Goal: Navigation & Orientation: Go to known website

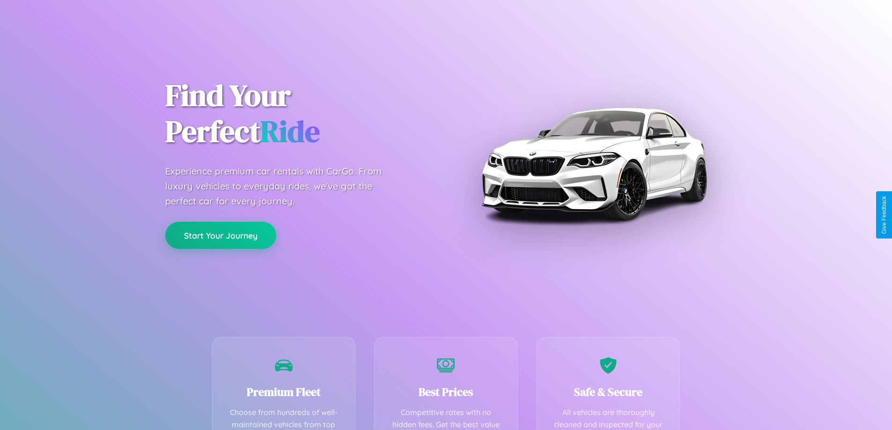
click at [220, 235] on button "Start Your Journey" at bounding box center [220, 235] width 111 height 27
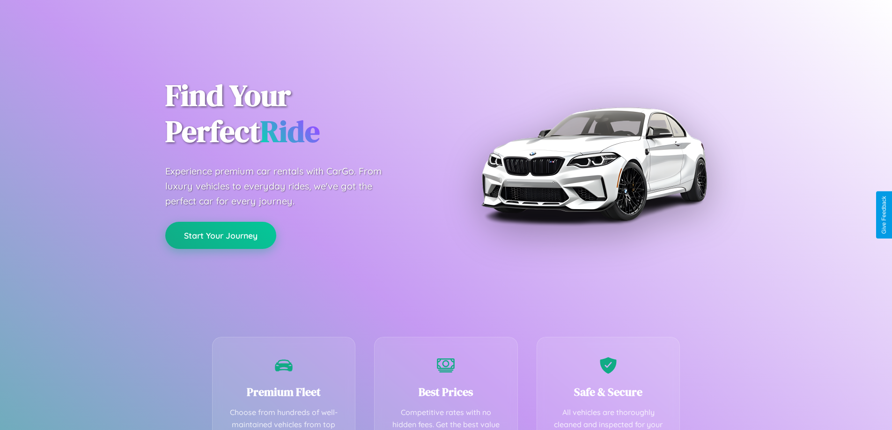
click at [220, 235] on button "Start Your Journey" at bounding box center [220, 235] width 111 height 27
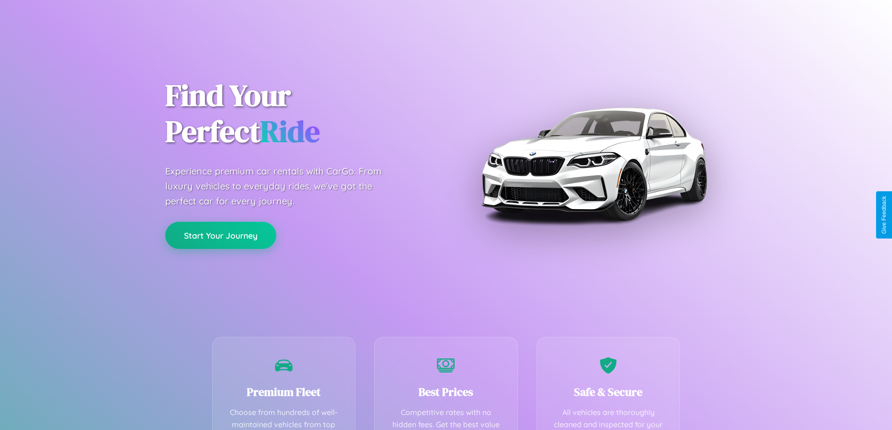
click at [220, 235] on button "Start Your Journey" at bounding box center [220, 235] width 111 height 27
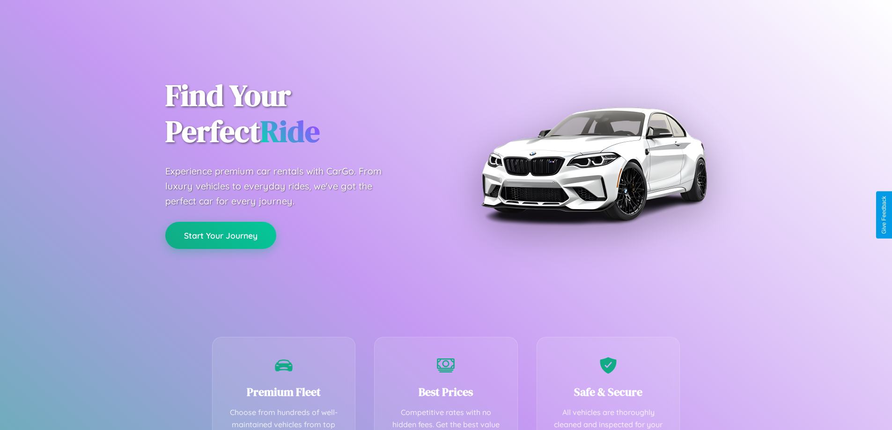
click at [220, 235] on button "Start Your Journey" at bounding box center [220, 235] width 111 height 27
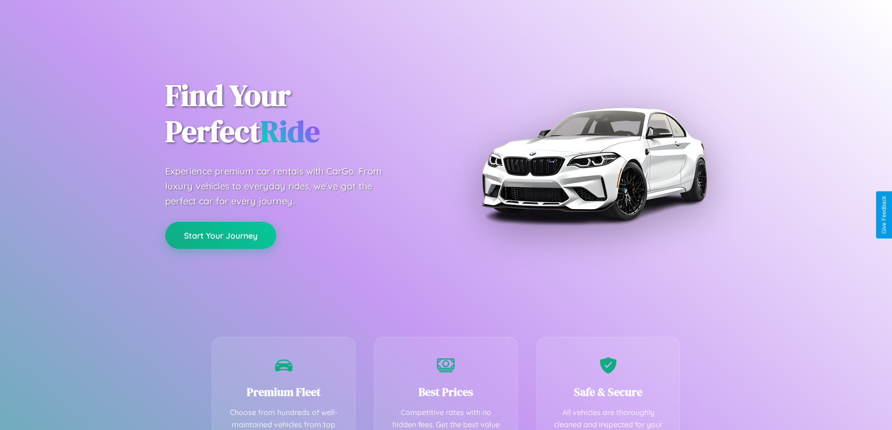
click at [220, 235] on button "Start Your Journey" at bounding box center [220, 235] width 111 height 27
